Goal: Transaction & Acquisition: Book appointment/travel/reservation

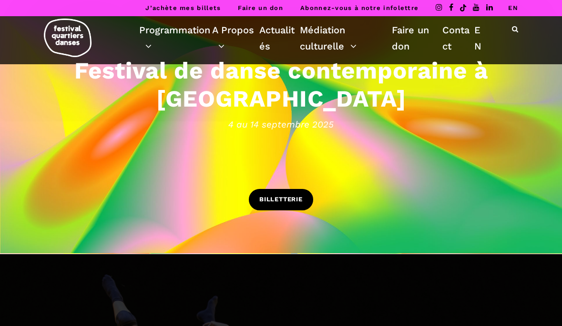
click at [298, 202] on span "BILLETTERIE" at bounding box center [280, 200] width 43 height 10
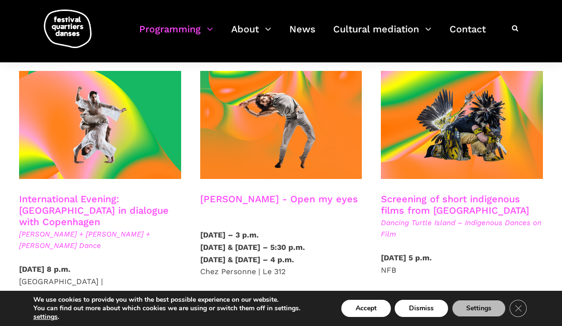
scroll to position [526, 0]
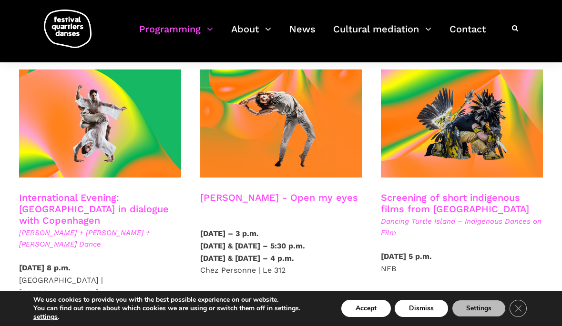
click at [99, 192] on font "International Evening: Montreal in dialogue with Copenhagen" at bounding box center [94, 209] width 150 height 34
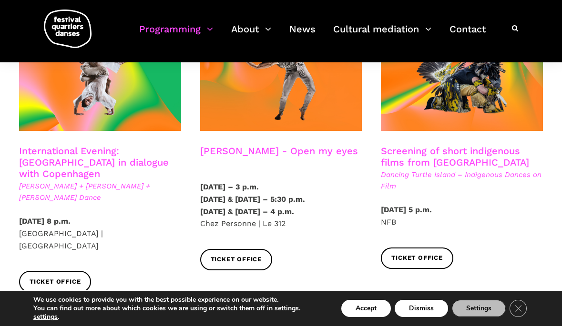
scroll to position [572, 0]
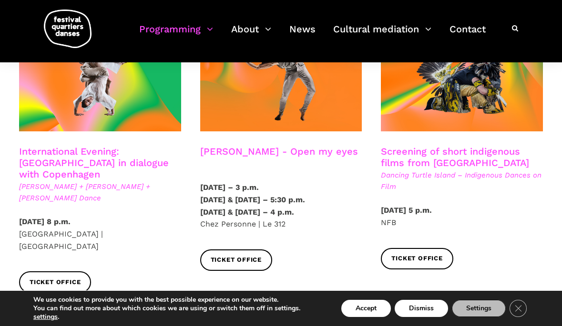
click at [94, 177] on div "International Evening: Montreal in dialogue with Copenhagen Charles-Alexis Desg…" at bounding box center [100, 181] width 181 height 70
click at [109, 146] on font "International Evening: Montreal in dialogue with Copenhagen" at bounding box center [94, 163] width 150 height 34
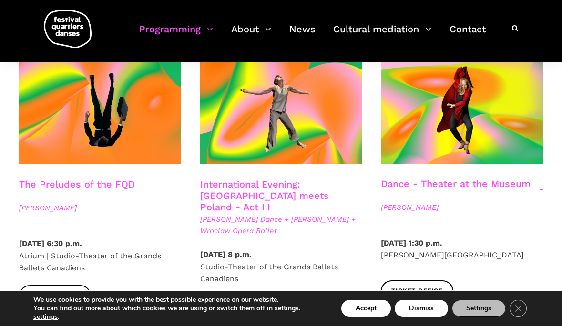
scroll to position [1107, 0]
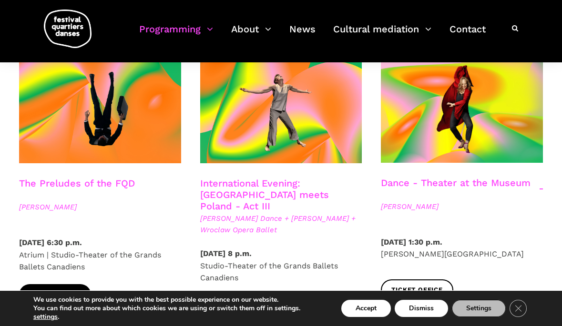
click at [66, 291] on font "Ticket office" at bounding box center [55, 294] width 51 height 7
click at [96, 119] on div at bounding box center [100, 116] width 181 height 123
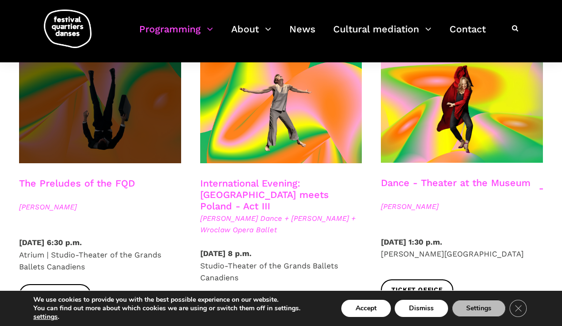
click at [113, 96] on span at bounding box center [100, 109] width 162 height 109
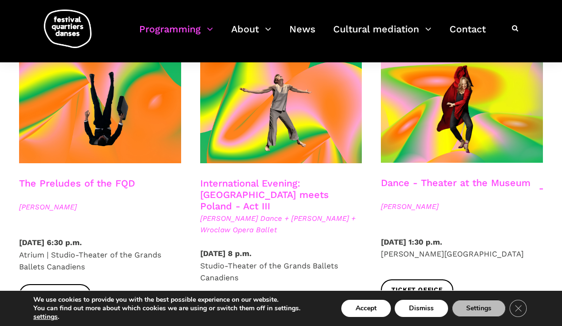
click at [362, 248] on div "Friday, September 12, 2025 – 8 p.m. Studio-Theater of the Grands Ballets Canadi…" at bounding box center [281, 277] width 181 height 58
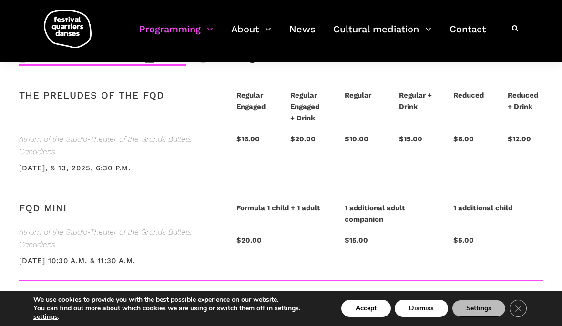
scroll to position [2290, 0]
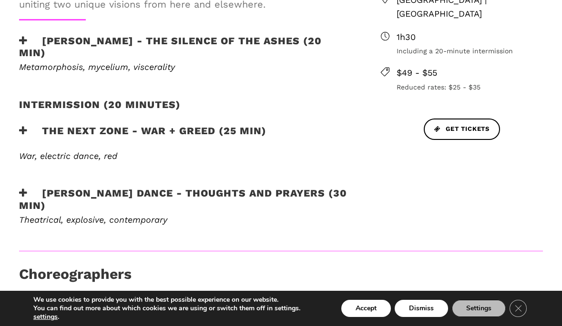
scroll to position [482, 0]
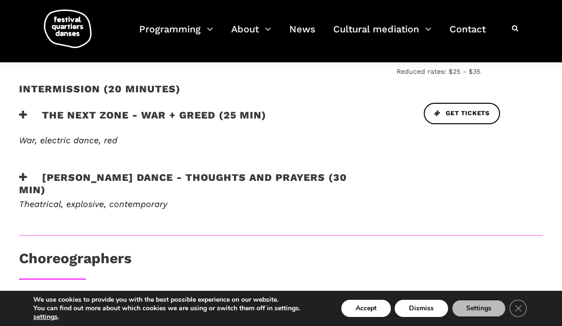
click at [82, 183] on font "[PERSON_NAME] Dance - Thoughts and Prayers (30 min)" at bounding box center [183, 184] width 328 height 24
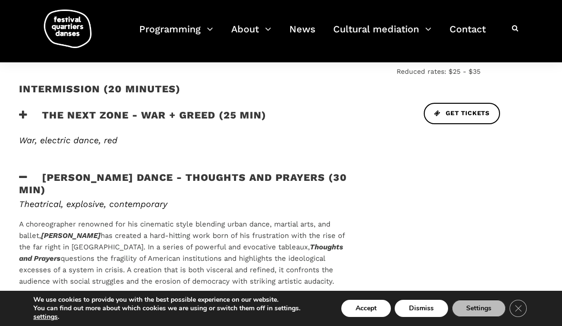
click at [82, 183] on font "[PERSON_NAME] Dance - Thoughts and Prayers (30 min)" at bounding box center [183, 184] width 328 height 24
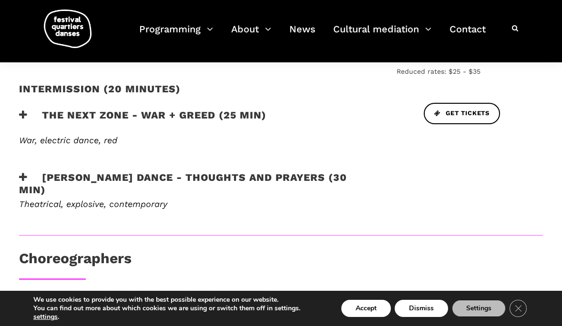
scroll to position [432, 0]
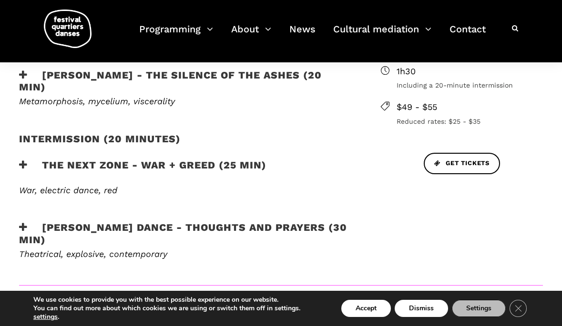
click at [86, 70] on font "[PERSON_NAME] - The Silence of the Ashes (20 min)" at bounding box center [170, 81] width 303 height 24
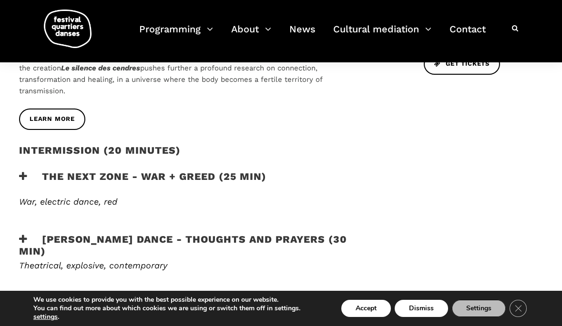
scroll to position [479, 0]
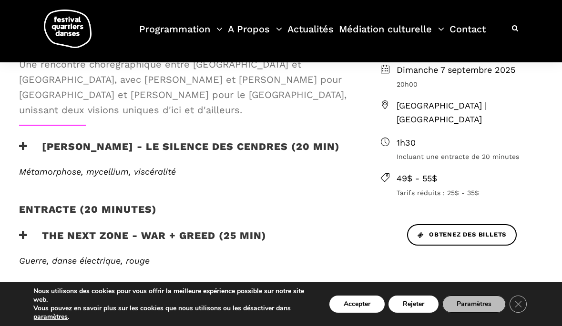
scroll to position [359, 0]
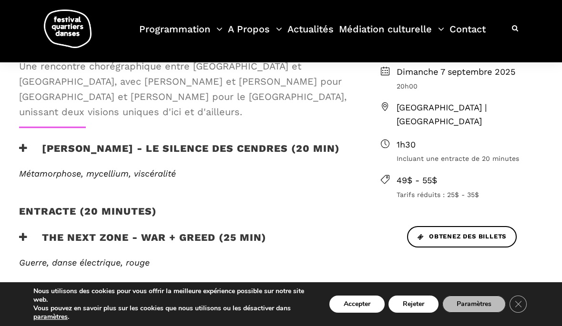
click at [197, 150] on h3 "[PERSON_NAME] - Le silence des cendres (20 min)" at bounding box center [179, 154] width 321 height 24
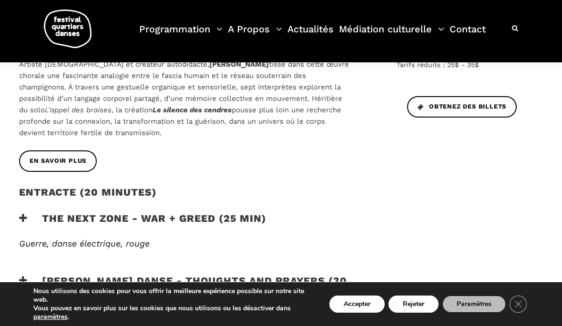
scroll to position [490, 0]
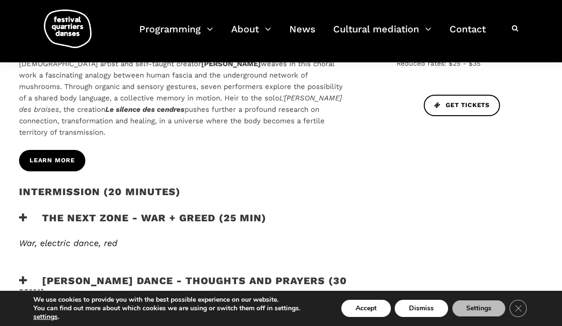
click at [70, 167] on link "Learn more" at bounding box center [52, 160] width 66 height 21
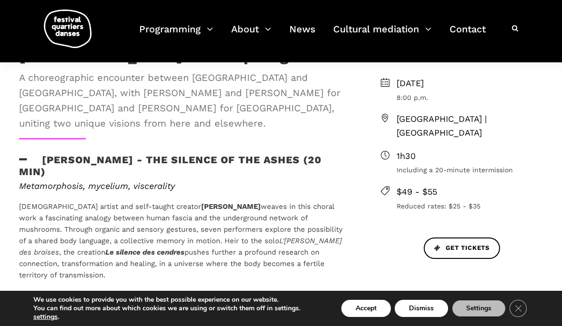
scroll to position [338, 0]
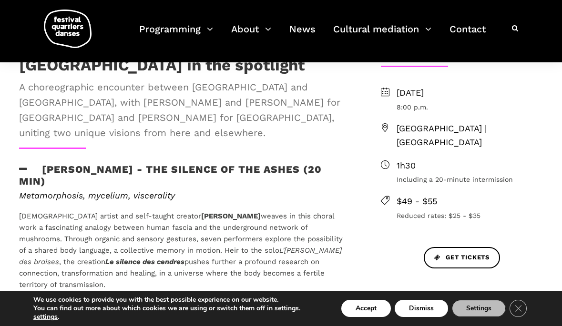
click at [24, 168] on icon at bounding box center [23, 169] width 9 height 10
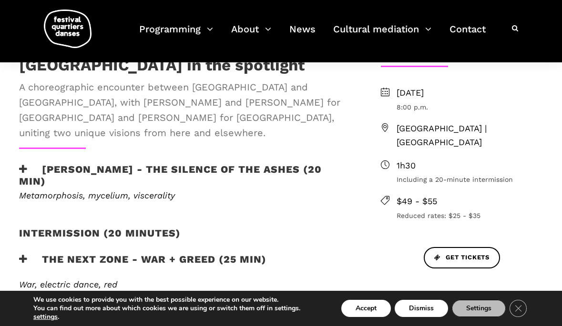
scroll to position [431, 0]
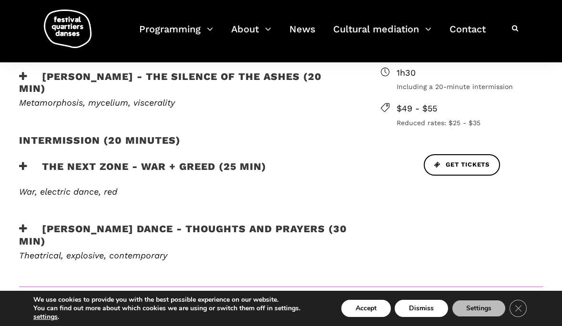
click at [245, 169] on font "the next zone - WAR + GREED (25 min)" at bounding box center [154, 167] width 224 height 12
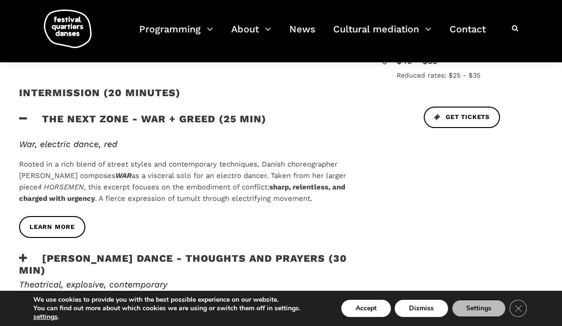
scroll to position [483, 0]
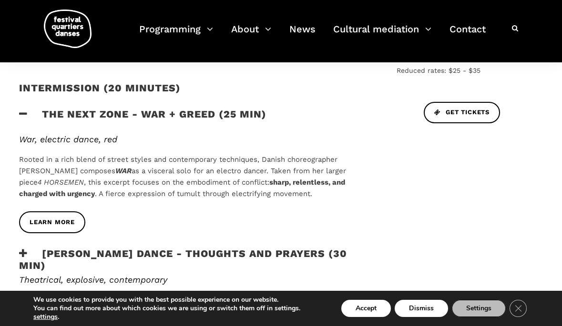
click at [67, 251] on font "[PERSON_NAME] Dance - Thoughts and Prayers (30 min)" at bounding box center [183, 260] width 328 height 24
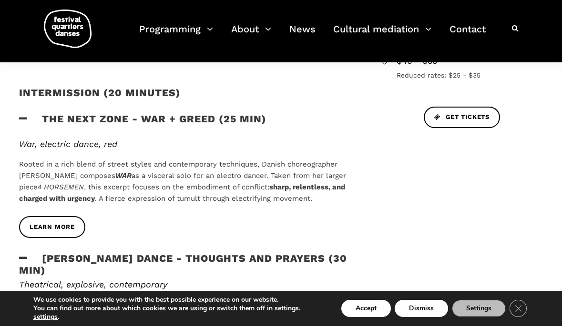
scroll to position [484, 0]
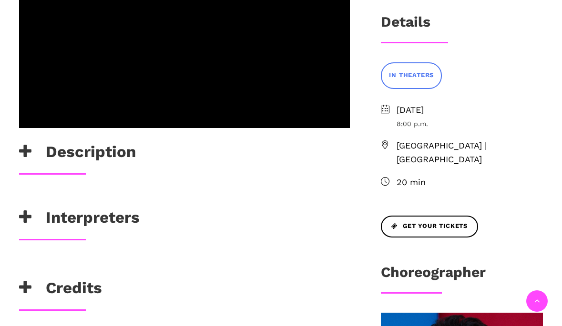
scroll to position [380, 0]
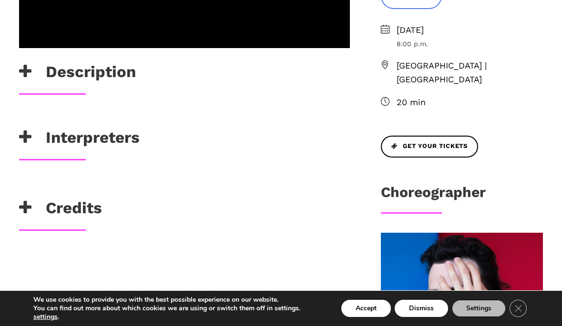
click at [106, 138] on font "Interpreters" at bounding box center [93, 137] width 94 height 19
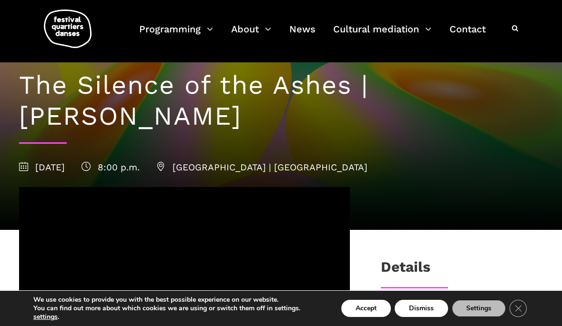
scroll to position [0, 0]
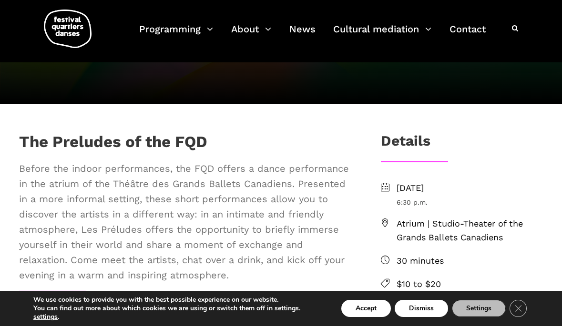
scroll to position [203, 0]
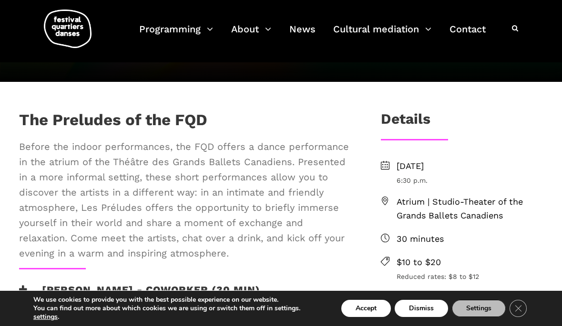
click at [271, 132] on div "The Preludes of the FQD" at bounding box center [184, 123] width 331 height 24
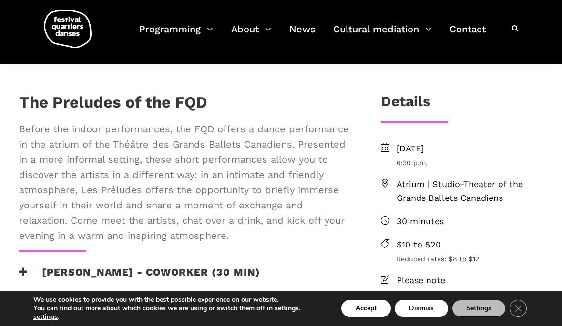
scroll to position [192, 0]
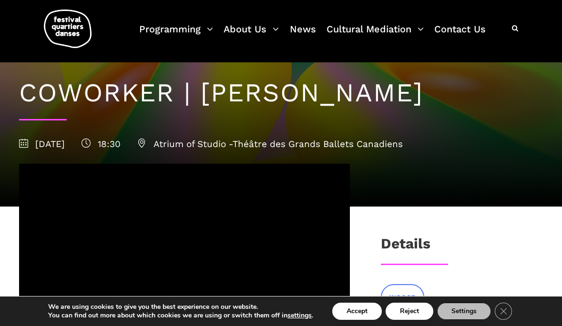
scroll to position [44, 0]
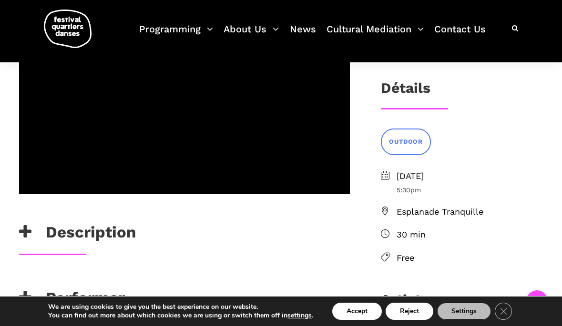
scroll to position [332, 0]
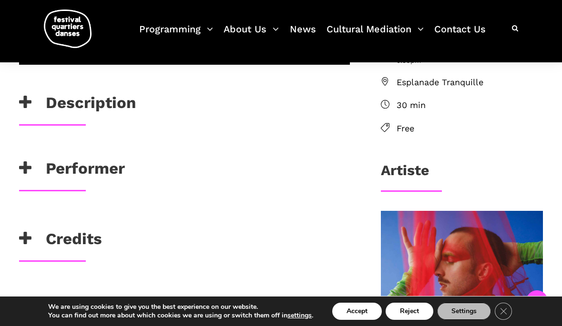
click at [61, 99] on h3 "Description" at bounding box center [77, 105] width 117 height 24
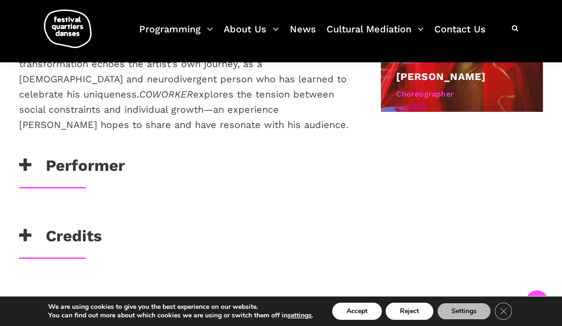
scroll to position [595, 0]
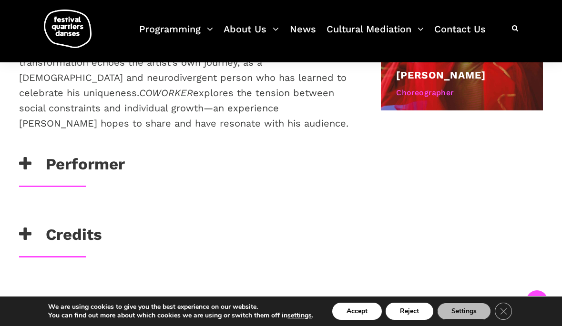
click at [96, 160] on h3 "Performer" at bounding box center [72, 167] width 106 height 24
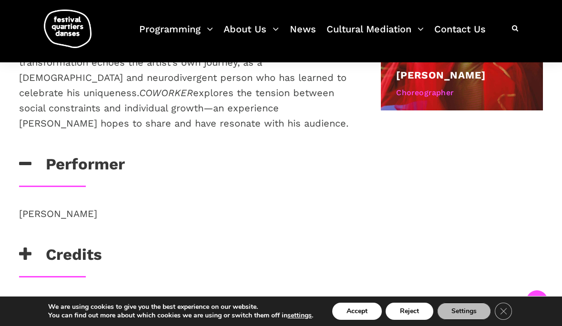
scroll to position [694, 0]
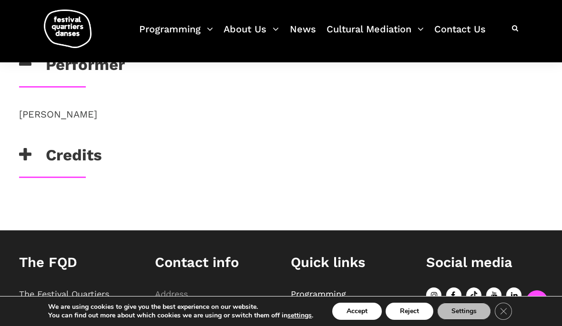
click at [90, 160] on h3 "Credits" at bounding box center [60, 158] width 83 height 24
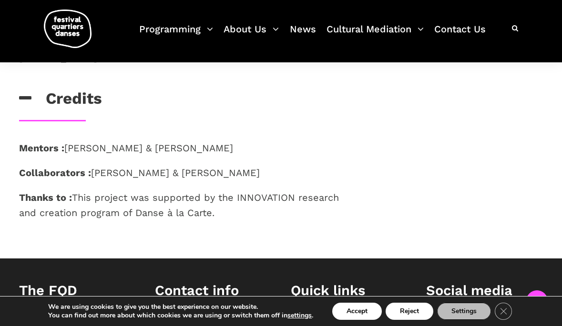
scroll to position [777, 0]
